Goal: Navigation & Orientation: Go to known website

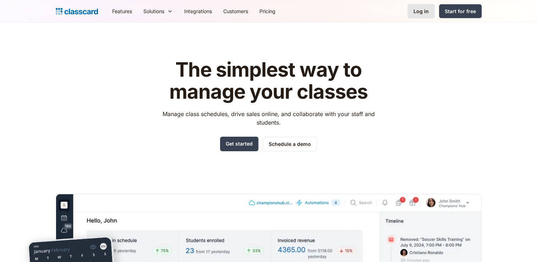
click at [427, 6] on link "Log in" at bounding box center [420, 11] width 27 height 15
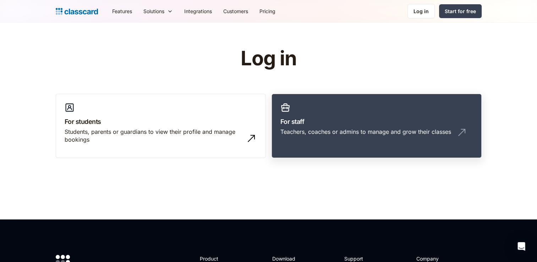
click at [299, 143] on link "For staff Teachers, coaches or admins to manage and grow their classes" at bounding box center [377, 126] width 210 height 65
